Goal: Navigation & Orientation: Find specific page/section

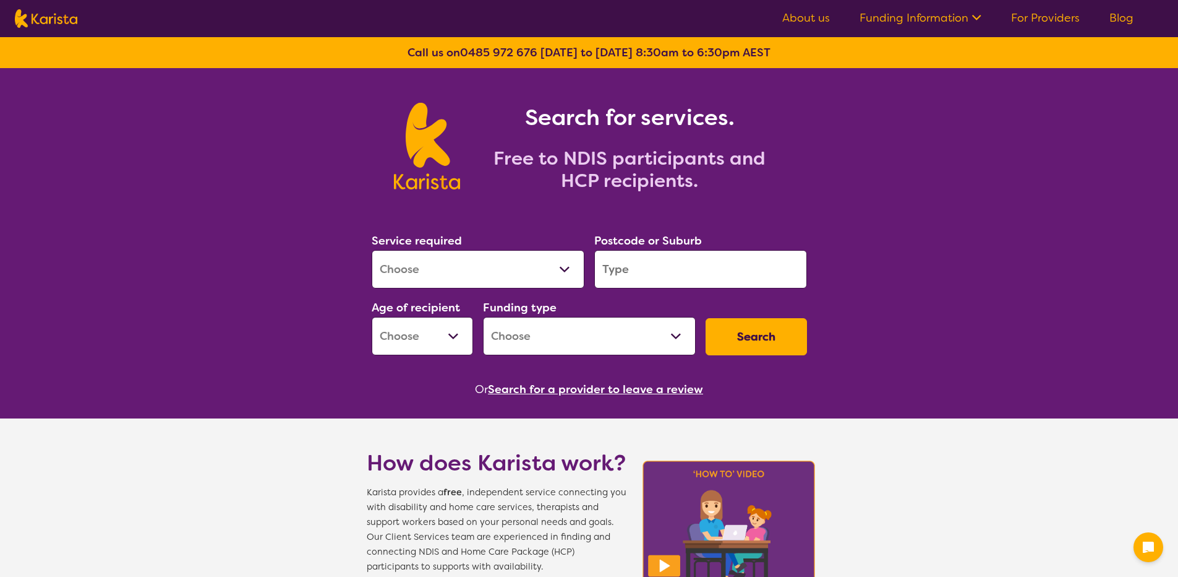
click at [981, 20] on icon at bounding box center [975, 16] width 13 height 13
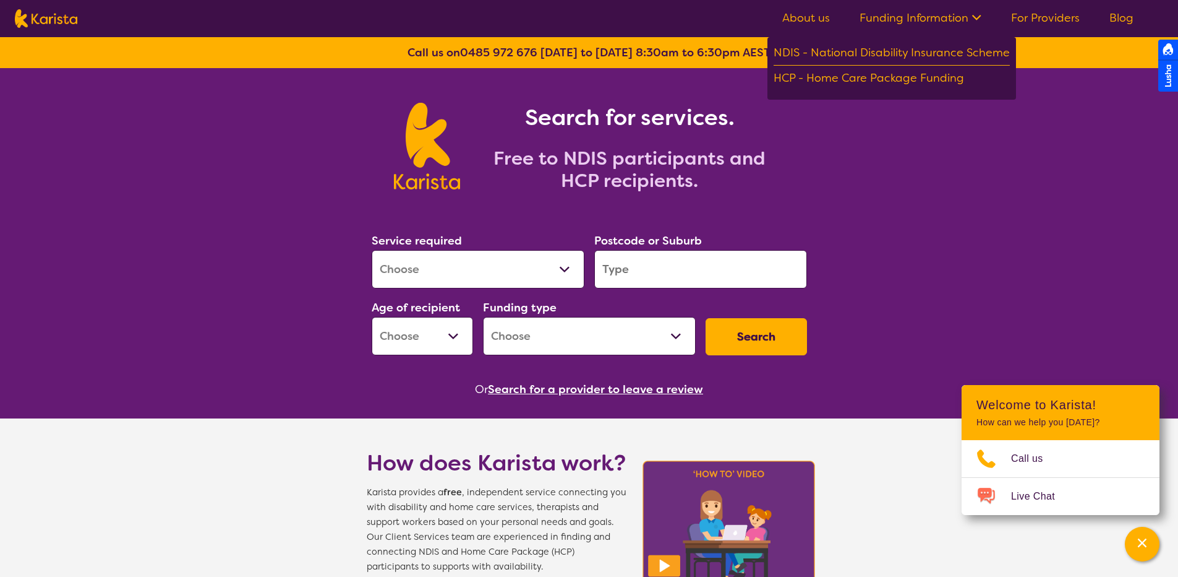
click at [981, 20] on icon at bounding box center [975, 16] width 13 height 13
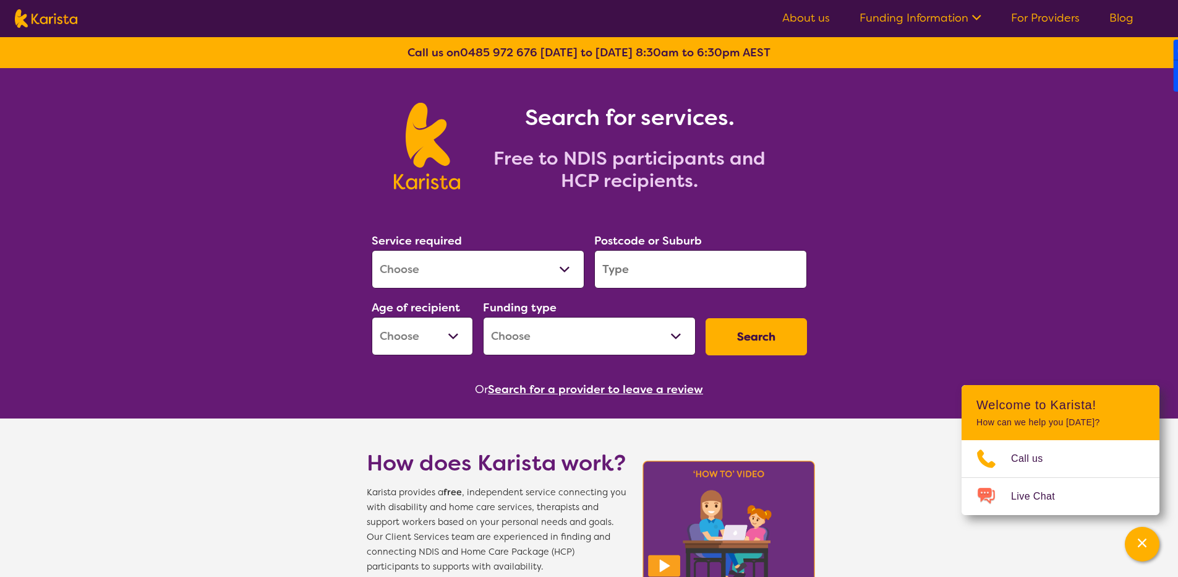
click at [1115, 14] on link "Blog" at bounding box center [1122, 18] width 24 height 15
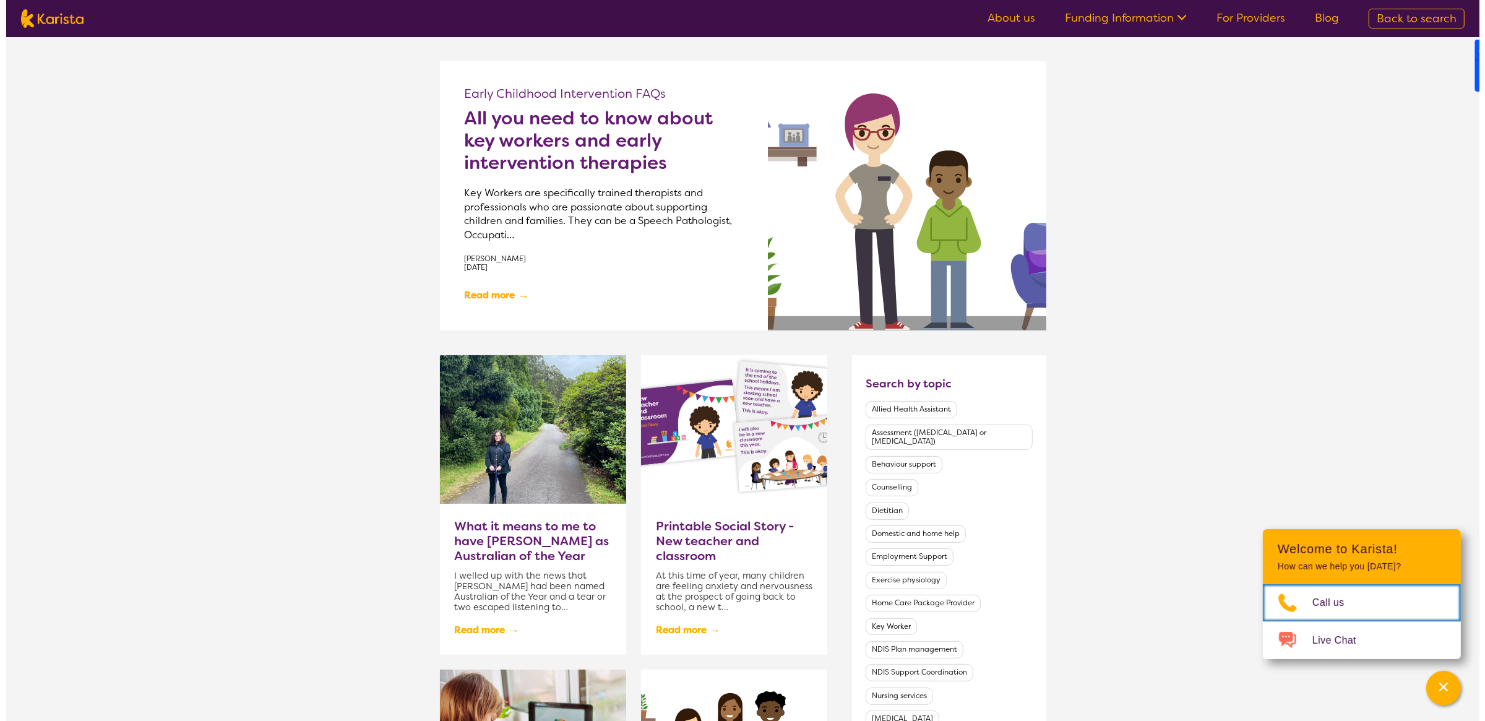
scroll to position [204, 0]
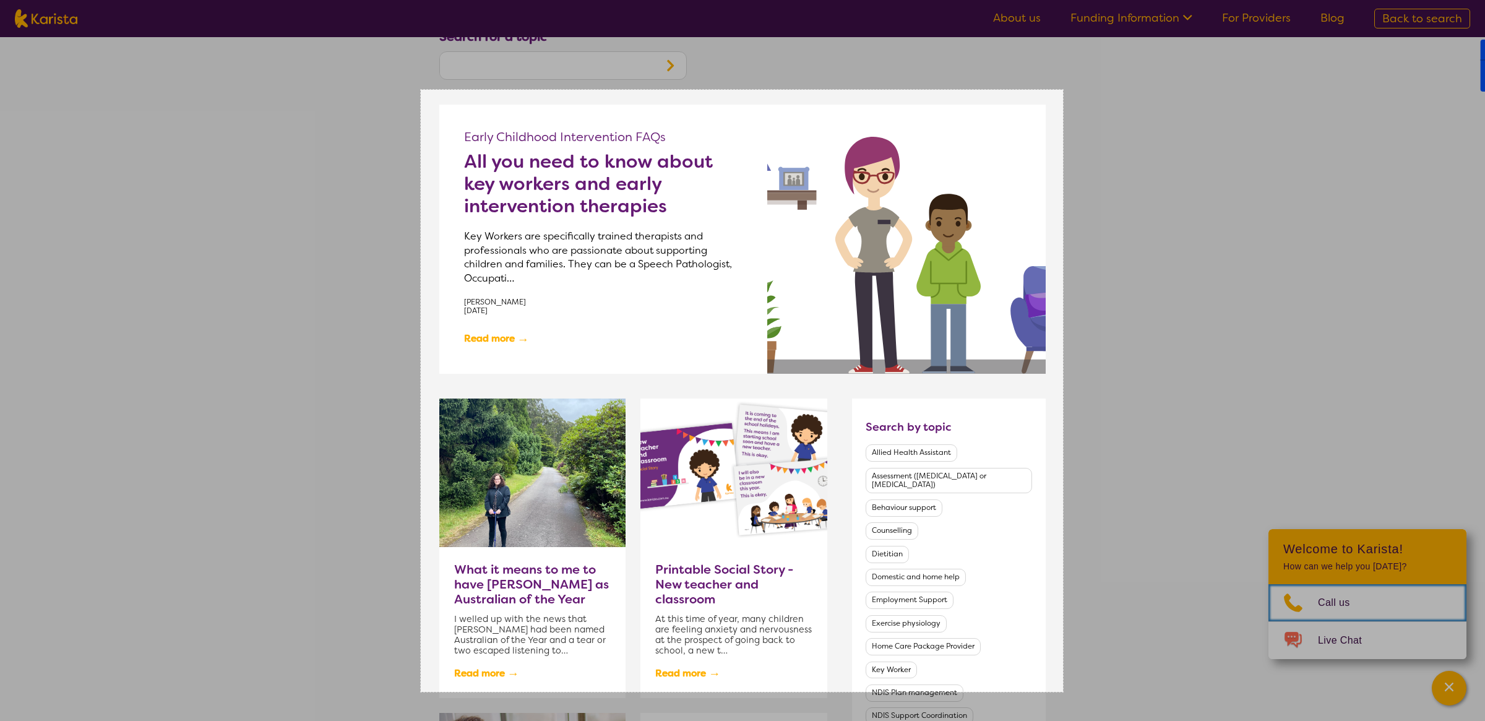
drag, startPoint x: 421, startPoint y: 90, endPoint x: 1063, endPoint y: 692, distance: 880.1
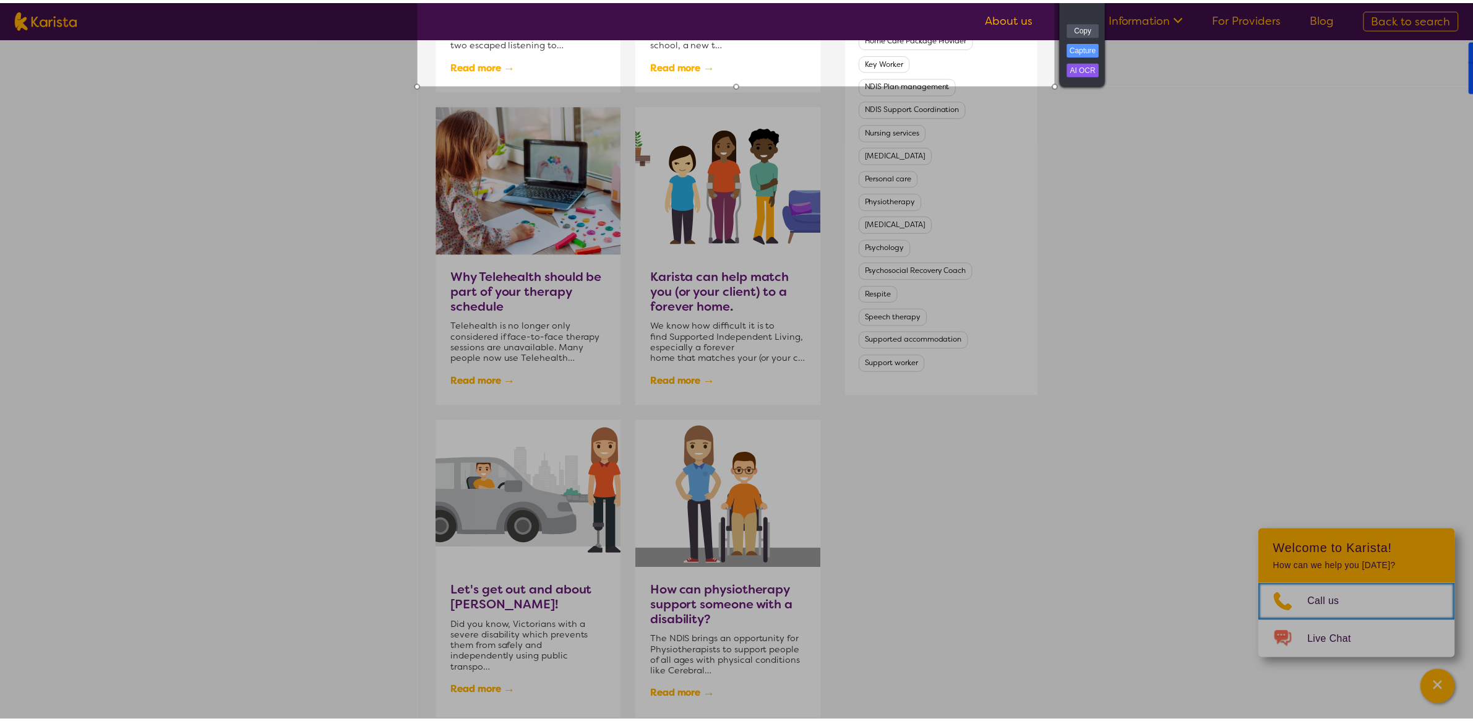
scroll to position [854, 0]
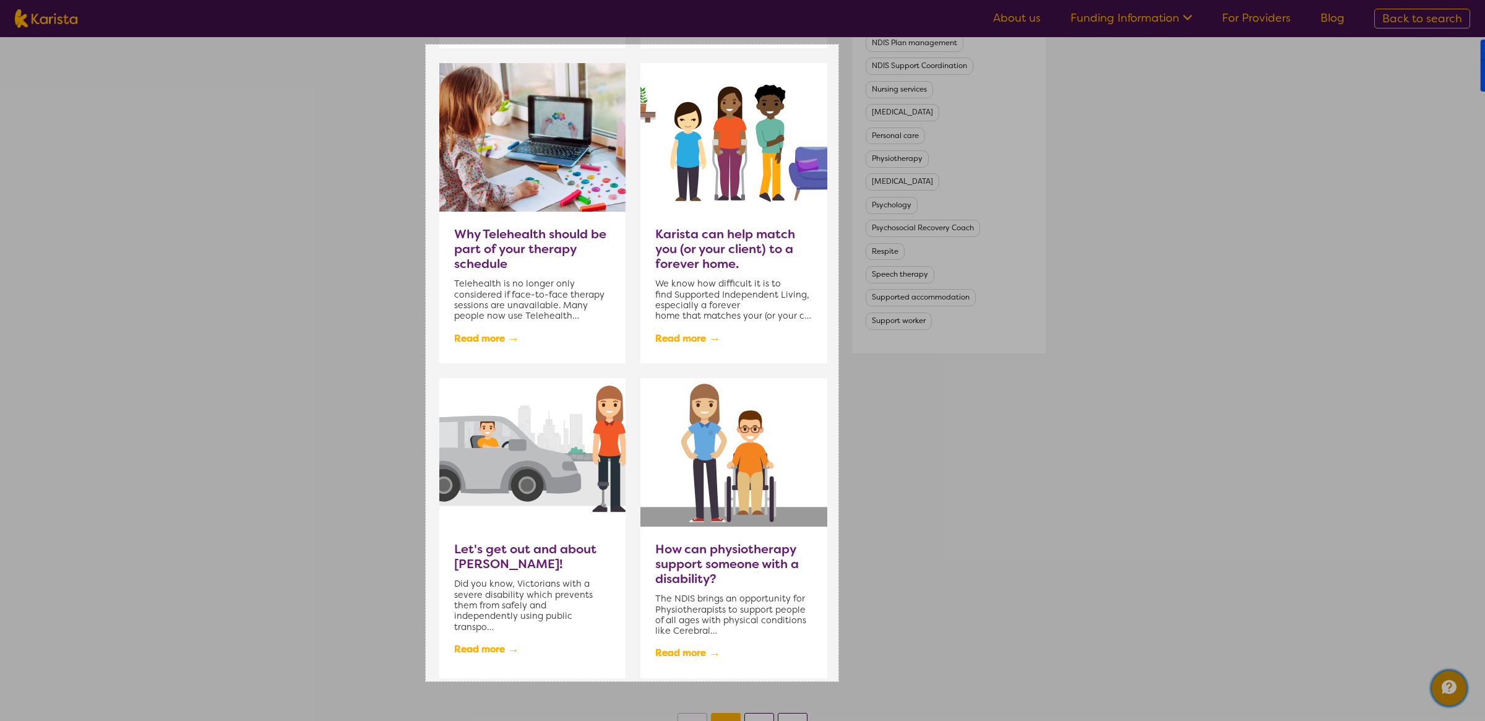
drag, startPoint x: 426, startPoint y: 45, endPoint x: 838, endPoint y: 681, distance: 758.6
click at [838, 576] on div "667 X 1029" at bounding box center [742, 105] width 1485 height 1918
click at [870, 576] on link "Copy" at bounding box center [867, 626] width 32 height 14
